Goal: Find specific page/section: Find specific page/section

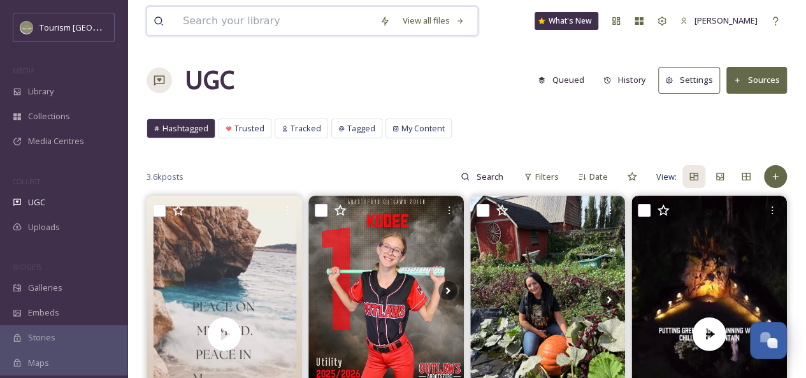
click at [231, 25] on input at bounding box center [274, 21] width 197 height 28
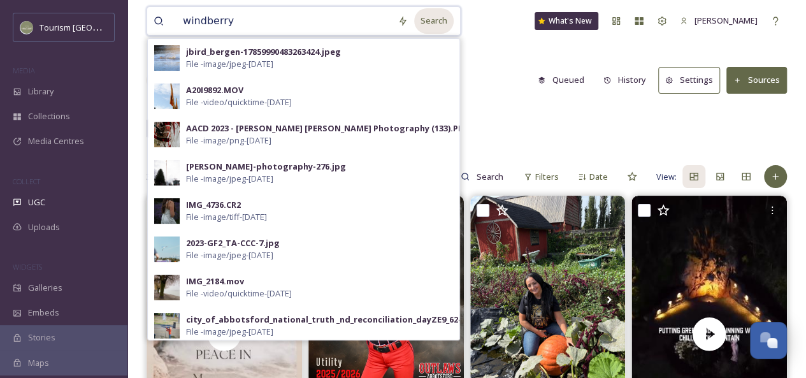
type input "windberry"
click at [424, 24] on div "Search" at bounding box center [433, 20] width 39 height 25
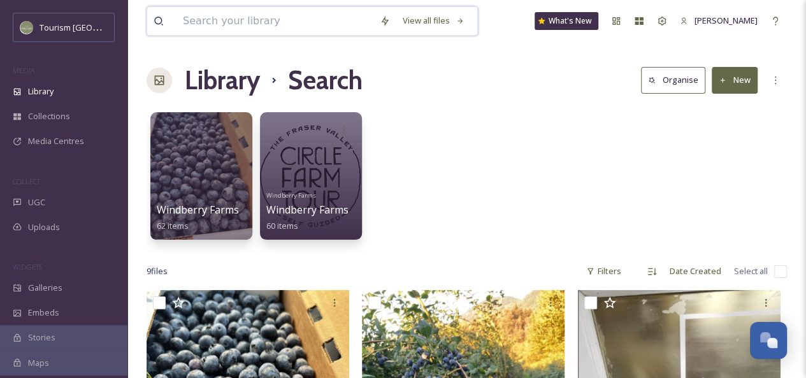
click at [216, 27] on input at bounding box center [274, 21] width 197 height 28
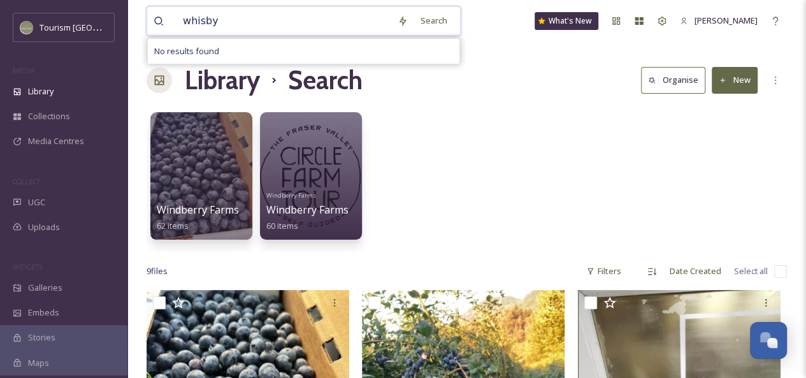
click at [209, 20] on input "whisby" at bounding box center [283, 21] width 215 height 28
type input "whisbey"
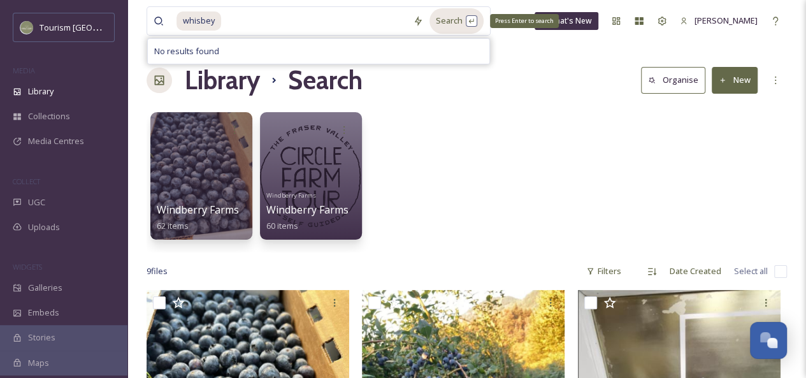
click at [460, 20] on div "Search Press Enter to search" at bounding box center [456, 20] width 54 height 25
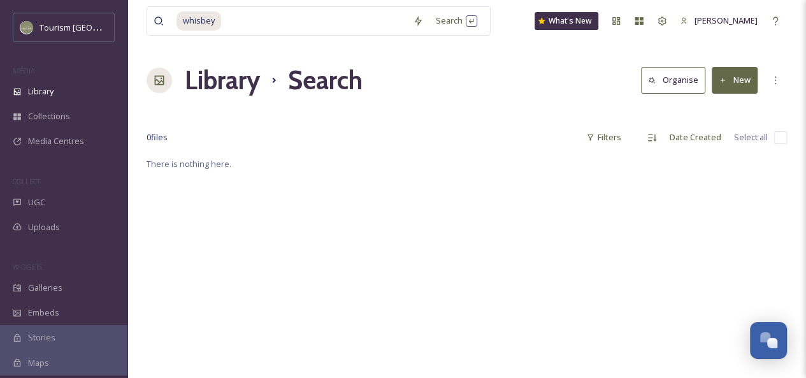
click at [517, 69] on div "Library Search Organise New" at bounding box center [466, 80] width 640 height 38
click at [268, 25] on input at bounding box center [314, 21] width 184 height 28
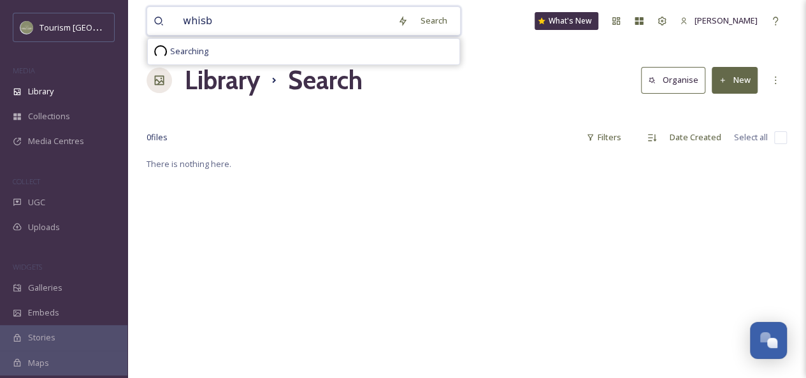
type input "whisby"
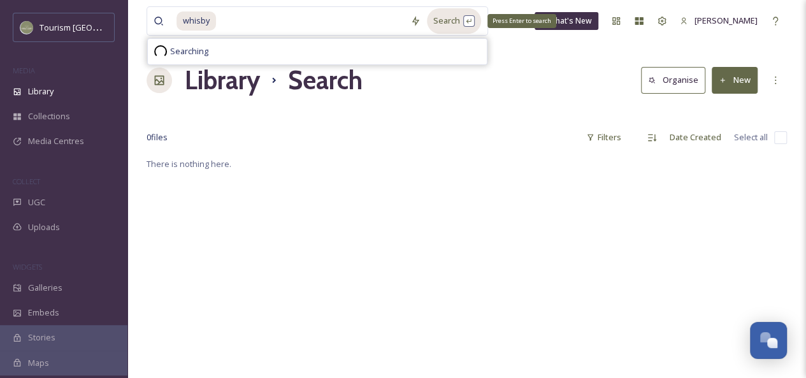
click at [445, 25] on div "Search Press Enter to search" at bounding box center [454, 20] width 54 height 25
